Goal: Task Accomplishment & Management: Complete application form

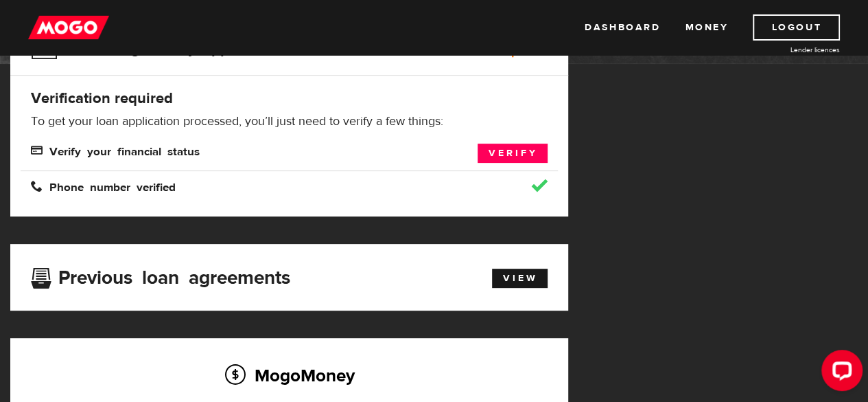
scroll to position [191, 0]
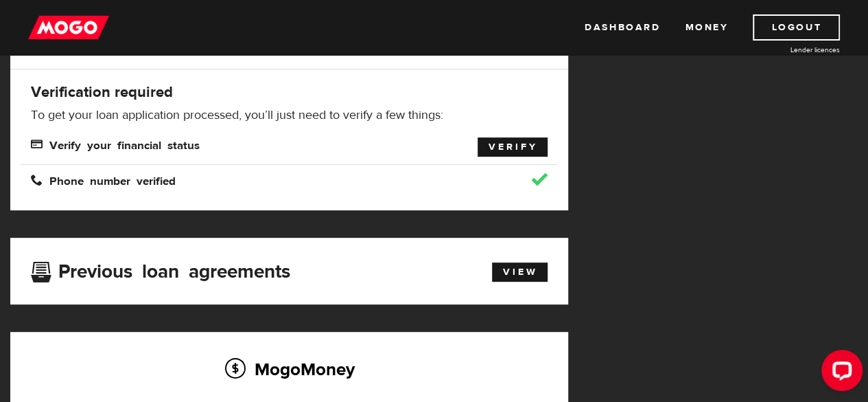
click at [505, 145] on link "Verify" at bounding box center [513, 146] width 70 height 19
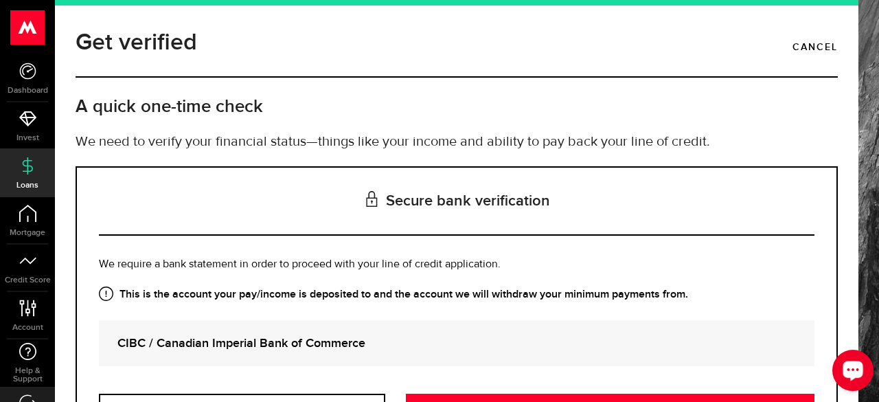
scroll to position [139, 0]
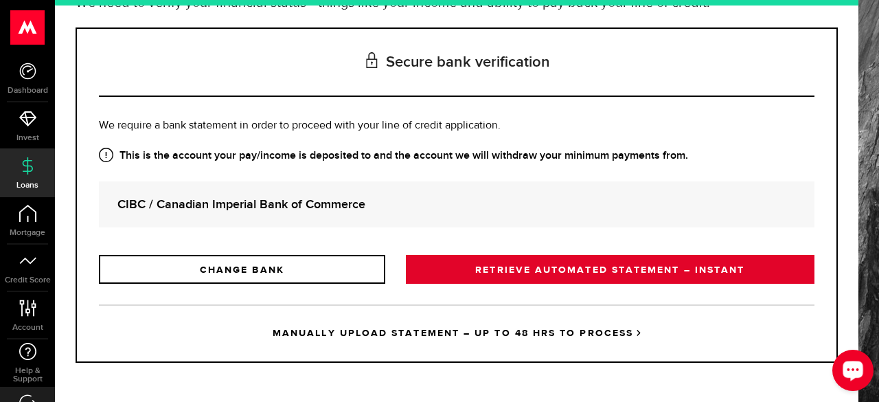
click at [502, 281] on link "RETRIEVE AUTOMATED STATEMENT – INSTANT" at bounding box center [610, 269] width 408 height 29
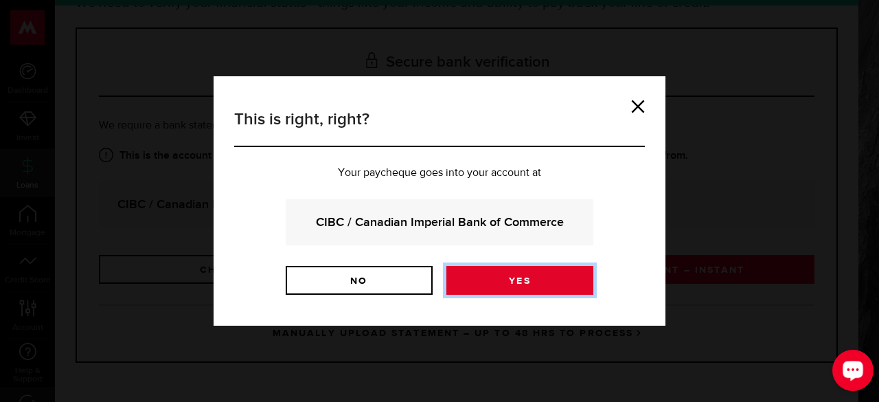
click at [483, 278] on link "Yes" at bounding box center [519, 280] width 147 height 29
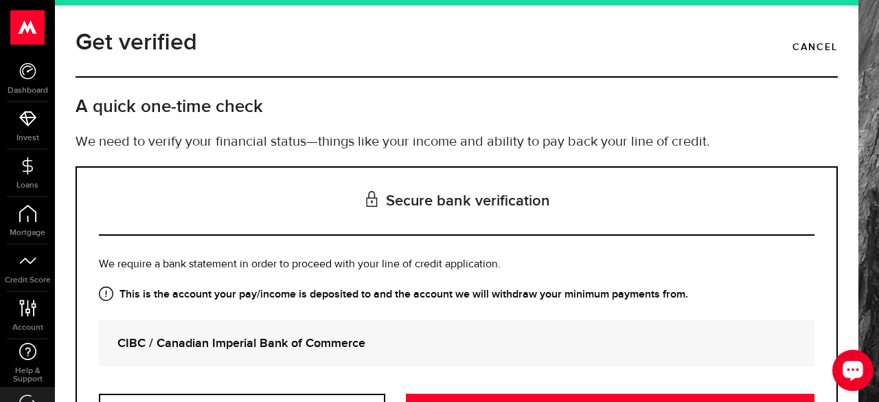
scroll to position [139, 0]
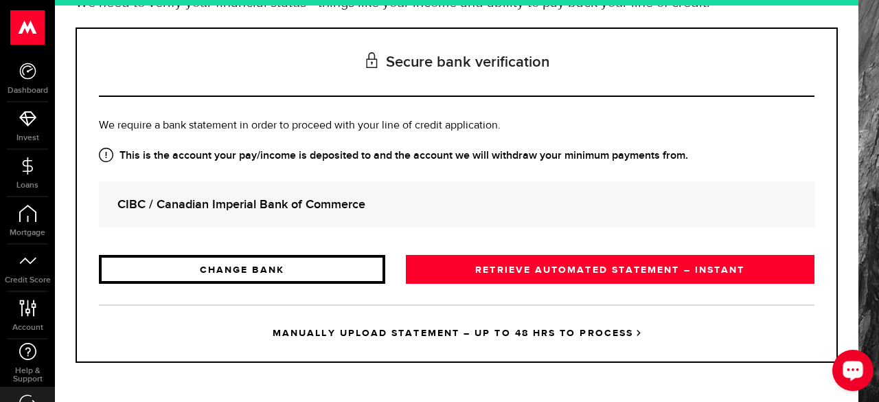
click at [309, 267] on link "CHANGE BANK" at bounding box center [242, 269] width 286 height 29
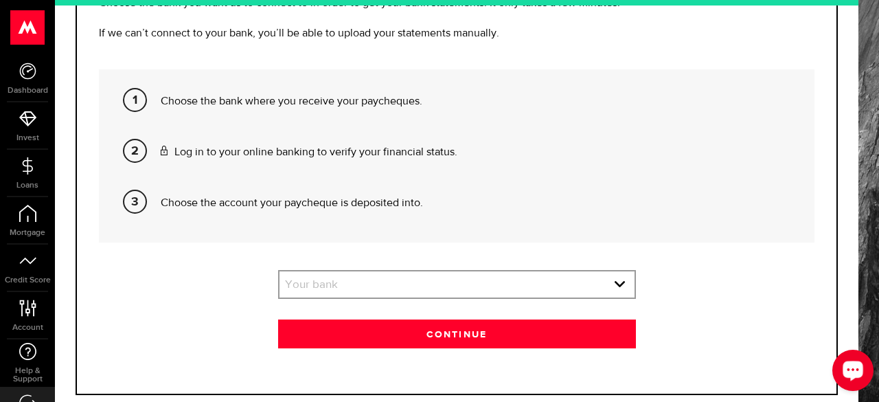
scroll to position [265, 0]
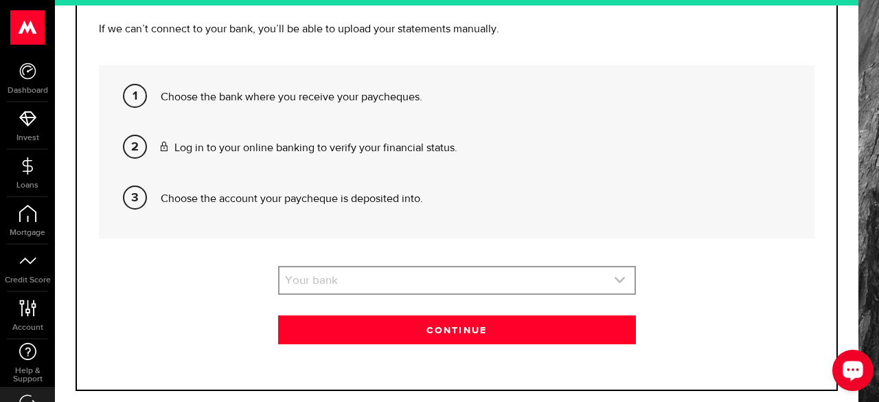
click at [369, 282] on link "expand select" at bounding box center [456, 280] width 355 height 26
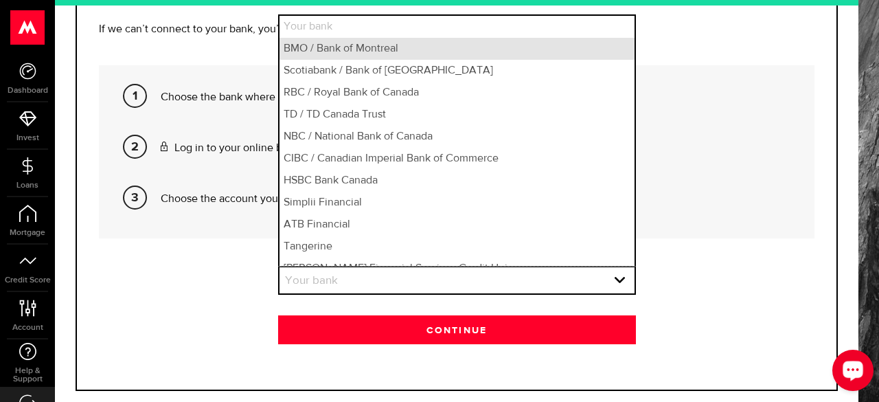
click at [340, 47] on li "BMO / Bank of Montreal" at bounding box center [456, 49] width 355 height 22
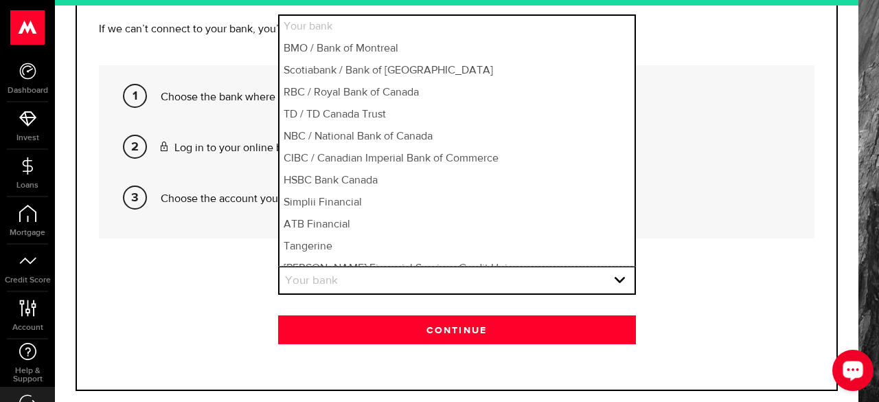
select select "1"
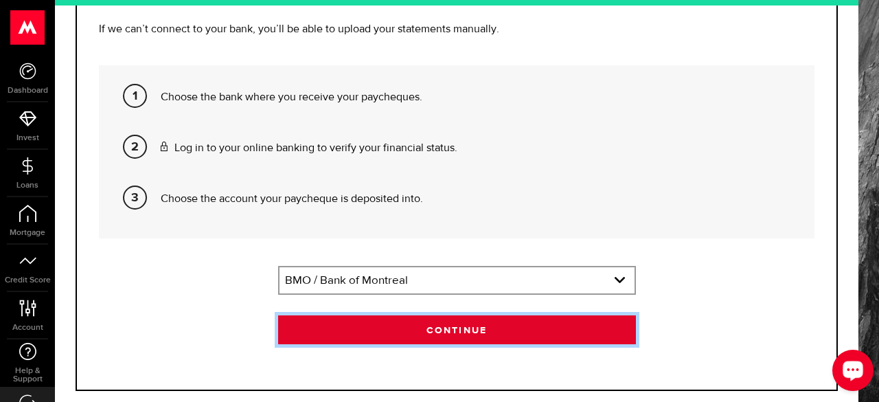
click at [345, 321] on button "Continue" at bounding box center [457, 329] width 358 height 29
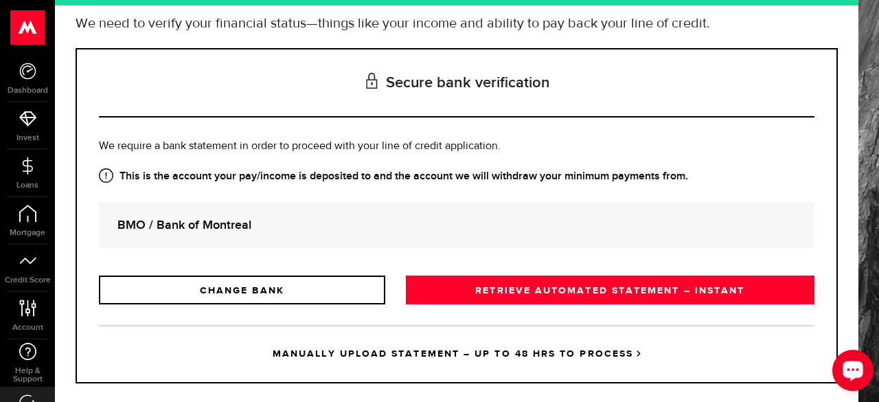
scroll to position [139, 0]
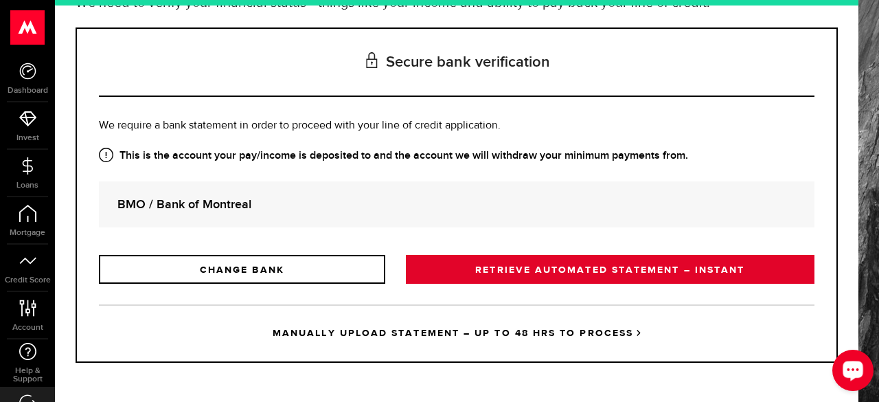
click at [520, 271] on link "RETRIEVE AUTOMATED STATEMENT – INSTANT" at bounding box center [610, 269] width 408 height 29
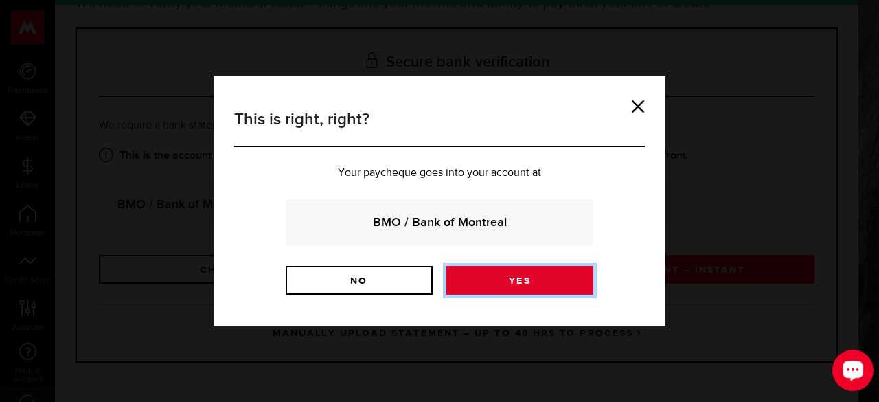
click at [505, 276] on link "Yes" at bounding box center [519, 280] width 147 height 29
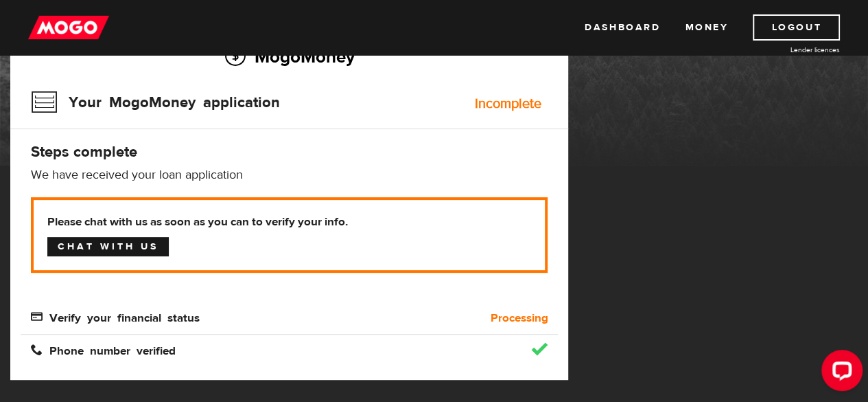
click at [78, 253] on link "Chat with us" at bounding box center [107, 246] width 121 height 19
